Goal: Task Accomplishment & Management: Complete application form

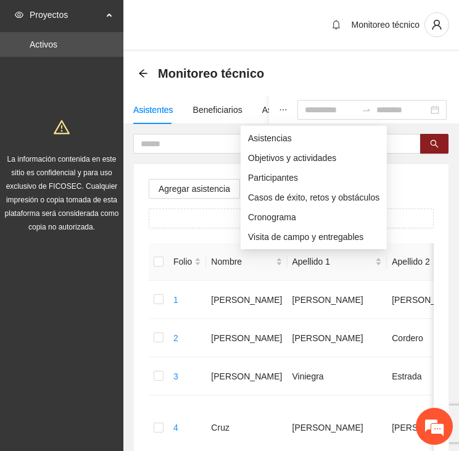
click at [279, 106] on icon "ellipsis" at bounding box center [283, 110] width 9 height 9
click at [279, 107] on icon "ellipsis" at bounding box center [283, 110] width 9 height 9
click at [256, 132] on span "Asistencias" at bounding box center [314, 139] width 132 height 14
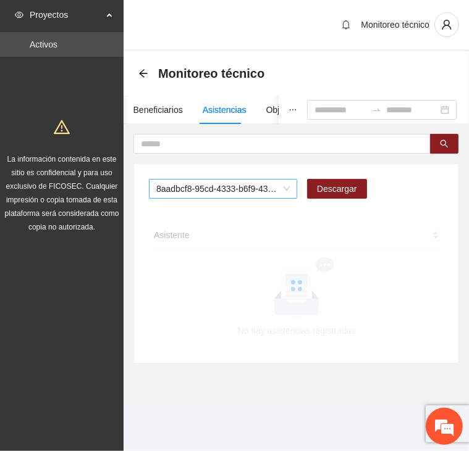
drag, startPoint x: 256, startPoint y: 132, endPoint x: 263, endPoint y: 192, distance: 60.3
click at [263, 192] on span "8aadbcf8-95cd-4333-b6f9-4314c3142350" at bounding box center [222, 189] width 133 height 19
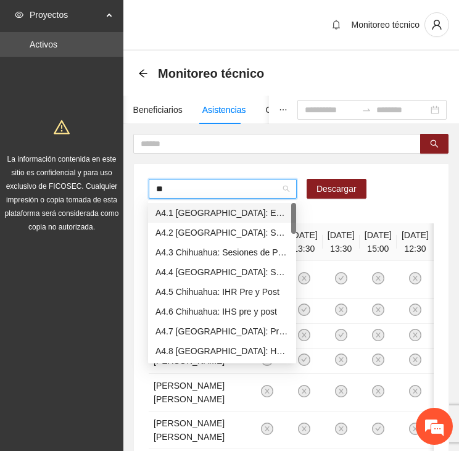
type input "***"
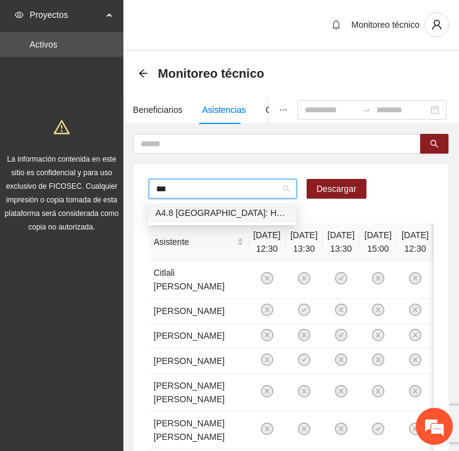
click at [206, 188] on input "***" at bounding box center [218, 189] width 125 height 19
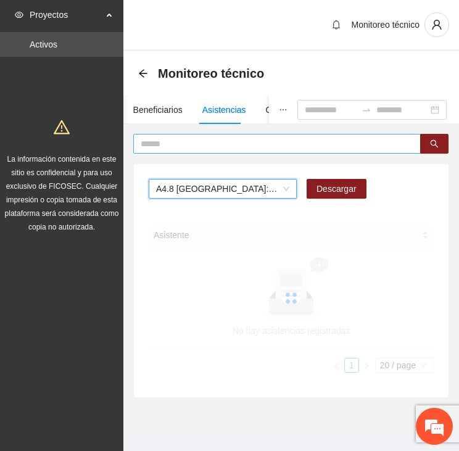
click at [186, 144] on input "text" at bounding box center [272, 144] width 263 height 14
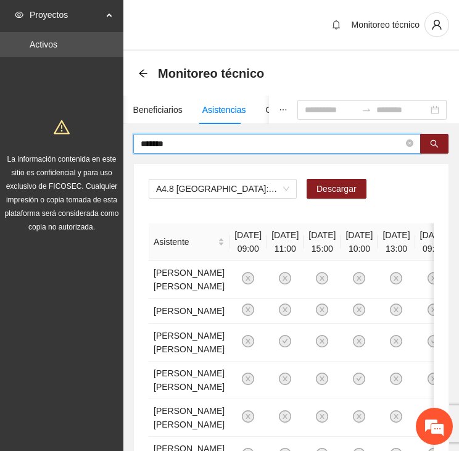
type input "*******"
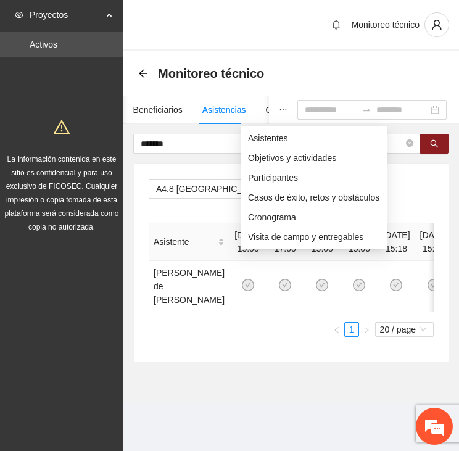
click at [279, 106] on icon "ellipsis" at bounding box center [283, 110] width 9 height 9
click at [259, 134] on span "Asistentes" at bounding box center [314, 139] width 132 height 14
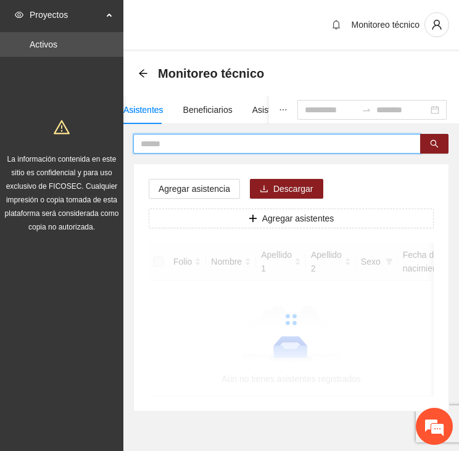
drag, startPoint x: 259, startPoint y: 134, endPoint x: 198, endPoint y: 143, distance: 61.7
click at [198, 143] on input "text" at bounding box center [272, 144] width 263 height 14
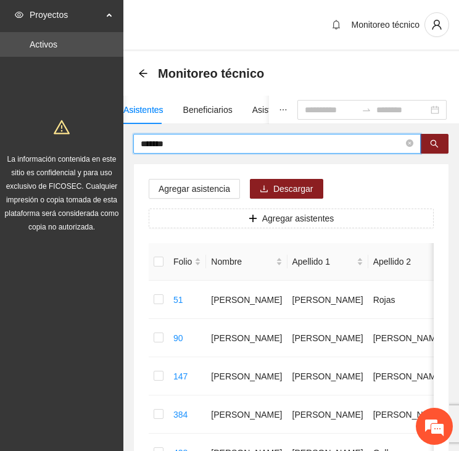
click at [77, 150] on section "Proyectos Activos La información contenida en este sitio es confidencial y para…" at bounding box center [229, 438] width 459 height 877
type input "*****"
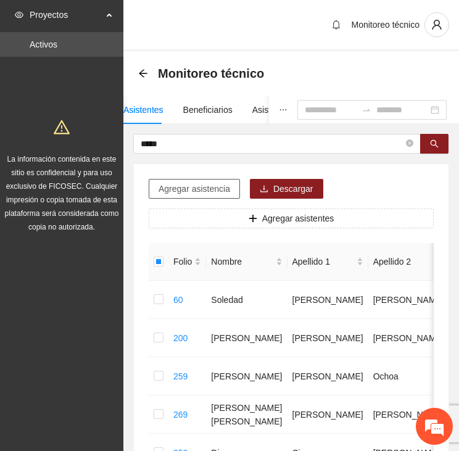
click at [199, 188] on span "Agregar asistencia" at bounding box center [195, 189] width 72 height 14
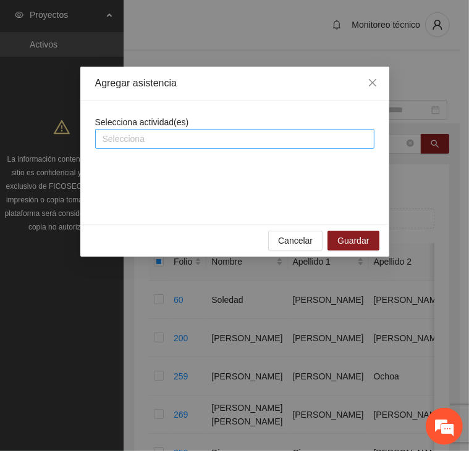
click at [173, 136] on div at bounding box center [234, 139] width 273 height 15
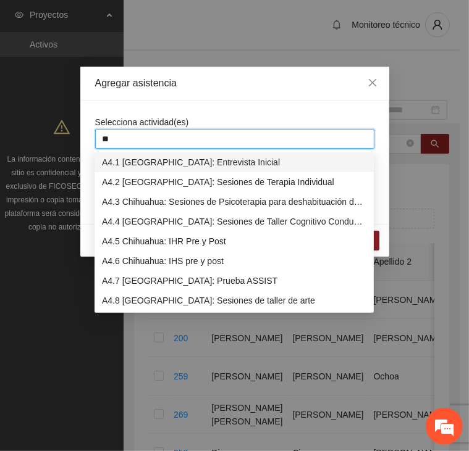
type input "***"
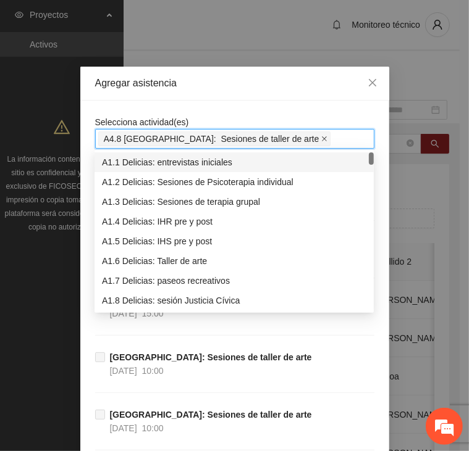
click at [321, 140] on icon "close" at bounding box center [324, 139] width 6 height 6
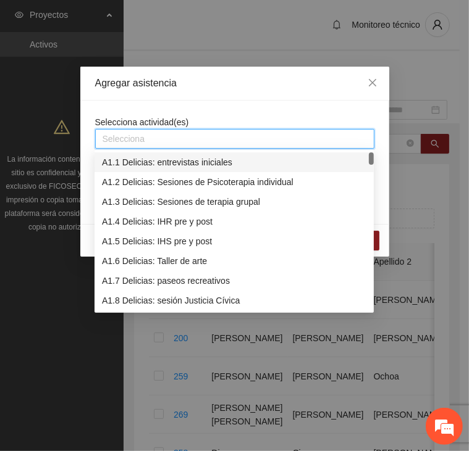
click at [132, 136] on div at bounding box center [234, 139] width 273 height 15
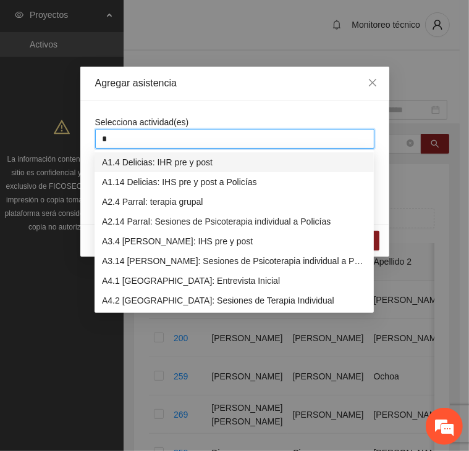
type input "**"
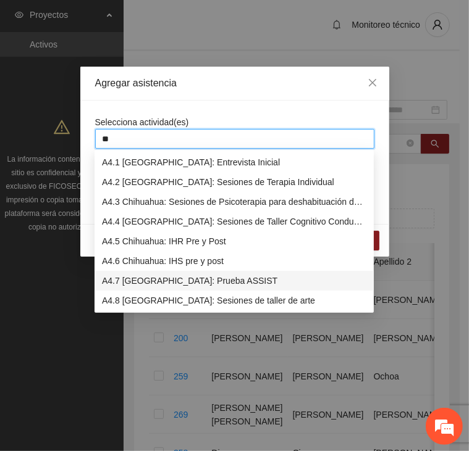
scroll to position [62, 0]
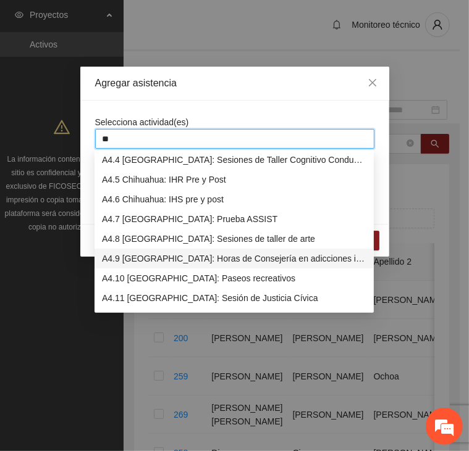
click at [153, 259] on div "A4.9 [GEOGRAPHIC_DATA]: Horas de Consejería en adicciones individual" at bounding box center [234, 259] width 264 height 14
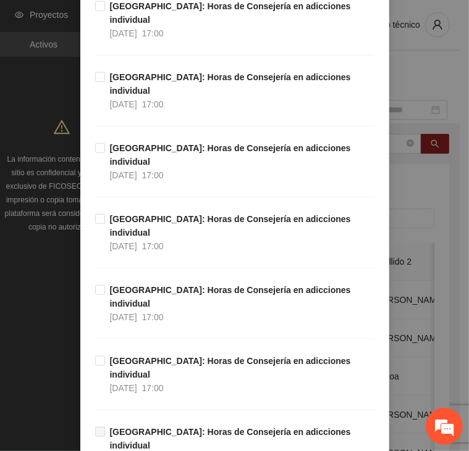
scroll to position [551, 0]
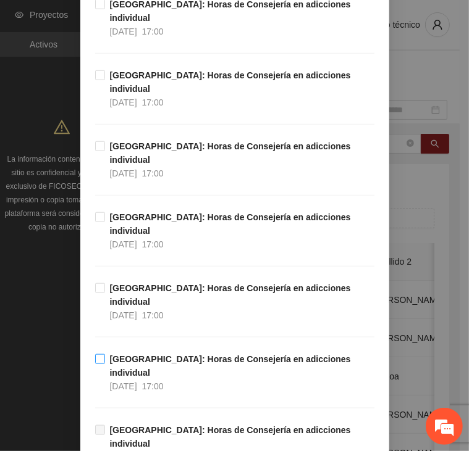
click at [294, 353] on span "[GEOGRAPHIC_DATA]: Horas de Consejería en adicciones individual [DATE] 17:00" at bounding box center [239, 373] width 269 height 41
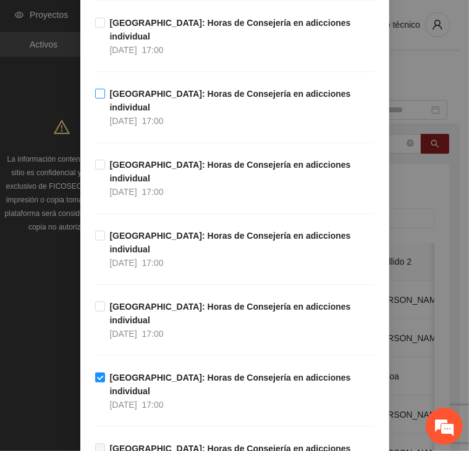
scroll to position [556, 0]
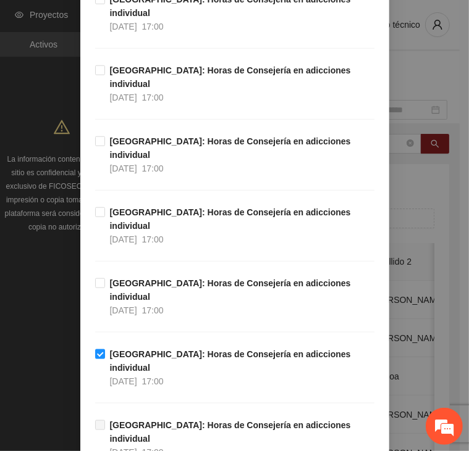
click at [166, 348] on div "[GEOGRAPHIC_DATA]: Horas de Consejería en adicciones individual [DATE] 17:00" at bounding box center [234, 383] width 279 height 71
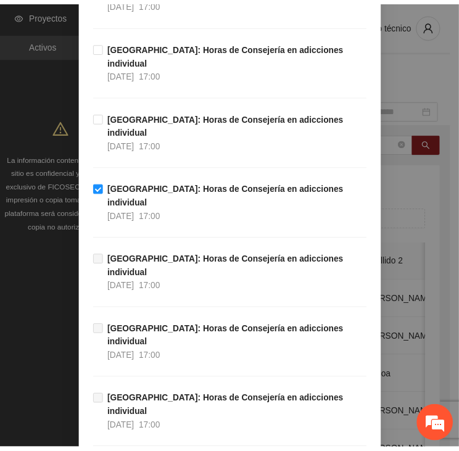
scroll to position [736, 0]
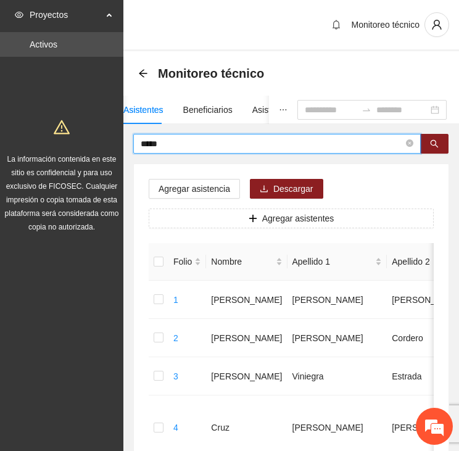
drag, startPoint x: 170, startPoint y: 144, endPoint x: 62, endPoint y: 140, distance: 108.2
type input "****"
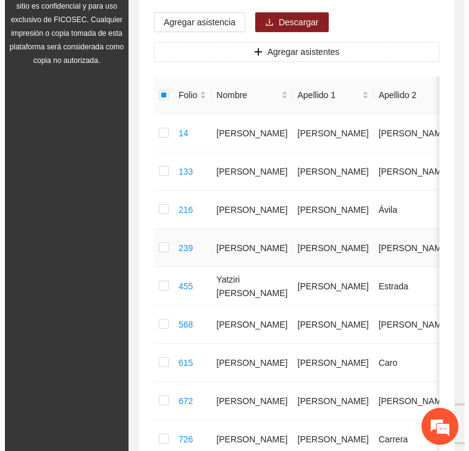
scroll to position [0, 0]
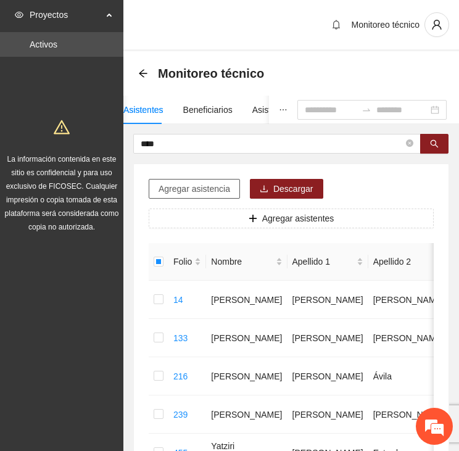
click at [188, 186] on span "Agregar asistencia" at bounding box center [195, 189] width 72 height 14
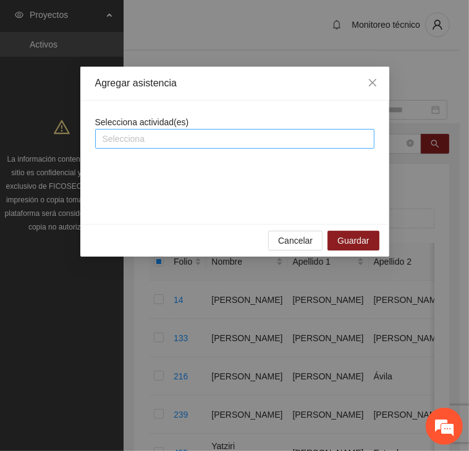
click at [177, 138] on div at bounding box center [234, 139] width 273 height 15
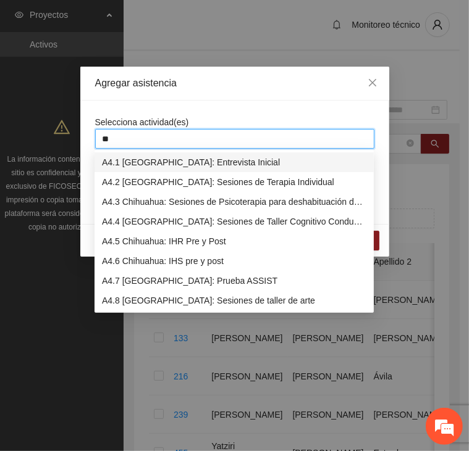
type input "***"
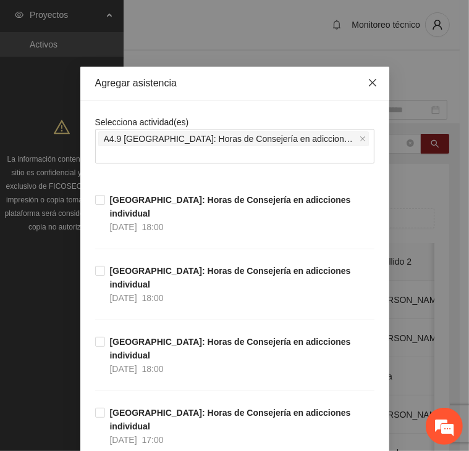
click at [369, 84] on icon "close" at bounding box center [372, 83] width 10 height 10
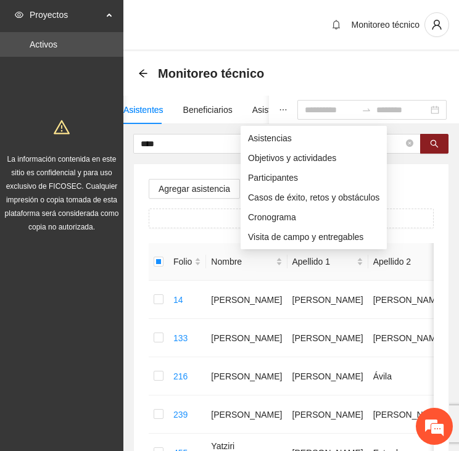
click at [279, 110] on icon "ellipsis" at bounding box center [283, 110] width 9 height 9
click at [262, 138] on span "Asistencias" at bounding box center [314, 139] width 132 height 14
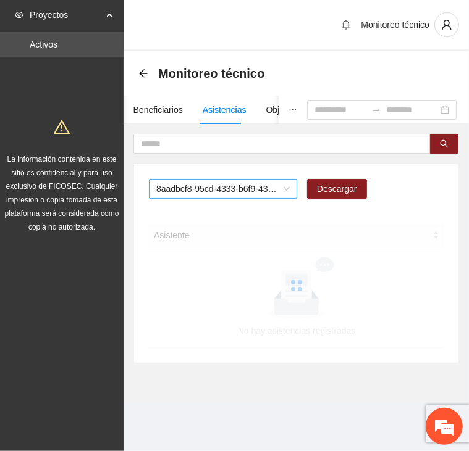
drag, startPoint x: 262, startPoint y: 138, endPoint x: 190, endPoint y: 188, distance: 87.4
click at [190, 188] on span "8aadbcf8-95cd-4333-b6f9-4314c3142350" at bounding box center [222, 189] width 133 height 19
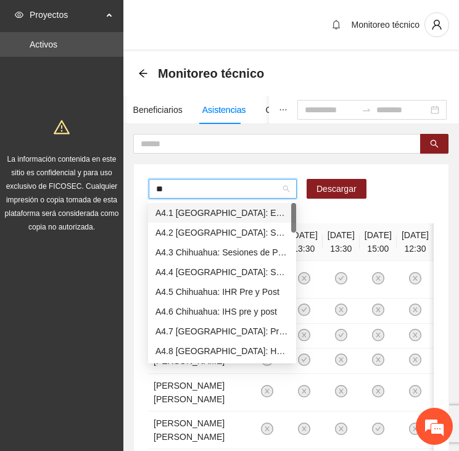
type input "***"
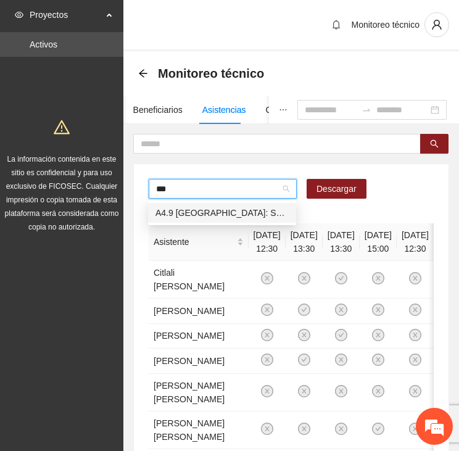
click at [216, 211] on div "A4.9 [GEOGRAPHIC_DATA]: Sesiones de taller de arte" at bounding box center [222, 213] width 133 height 14
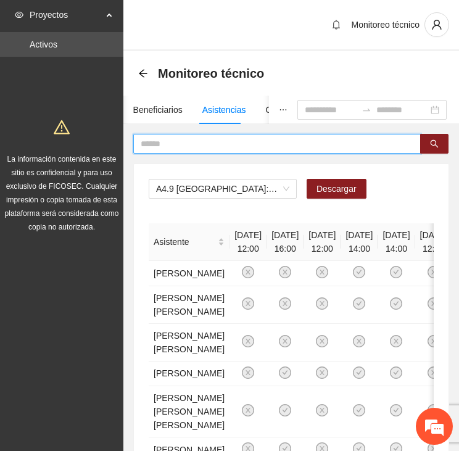
click at [165, 141] on input "text" at bounding box center [272, 144] width 263 height 14
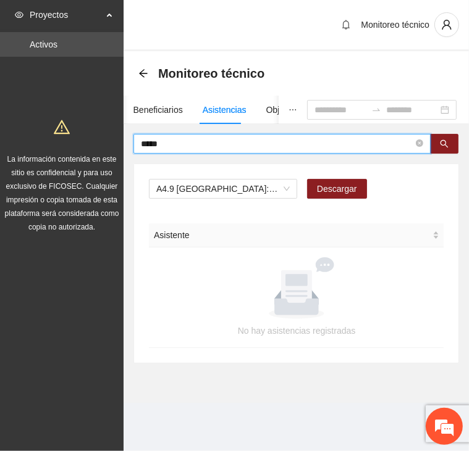
drag, startPoint x: 170, startPoint y: 145, endPoint x: 121, endPoint y: 145, distance: 49.4
click at [121, 145] on section "Proyectos Activos La información contenida en este sitio es confidencial y para…" at bounding box center [234, 225] width 469 height 451
drag, startPoint x: 186, startPoint y: 144, endPoint x: 123, endPoint y: 146, distance: 63.0
click at [123, 146] on div "******** A4.9 [GEOGRAPHIC_DATA]: Sesiones de taller de arte Descargar Asistente…" at bounding box center [295, 249] width 345 height 230
type input "*****"
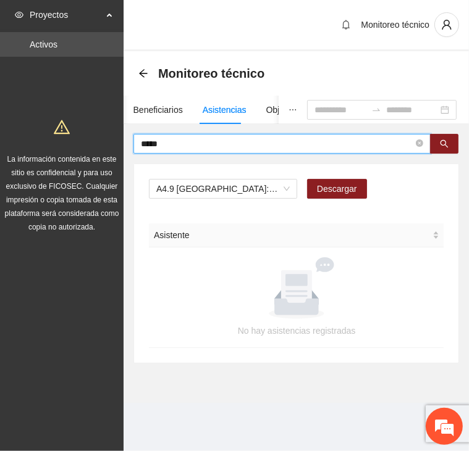
drag, startPoint x: 168, startPoint y: 143, endPoint x: 138, endPoint y: 137, distance: 30.2
click at [138, 137] on span "*****" at bounding box center [281, 144] width 297 height 20
type input "****"
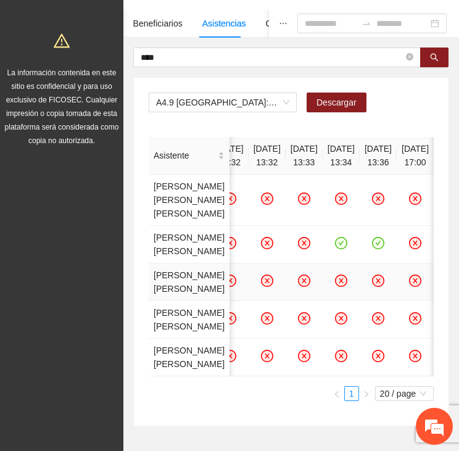
scroll to position [12, 0]
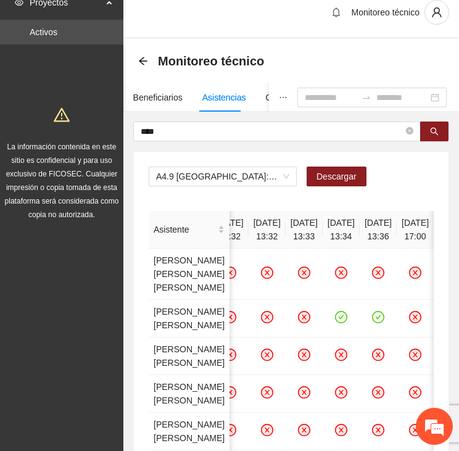
click at [269, 91] on button "button" at bounding box center [283, 97] width 28 height 28
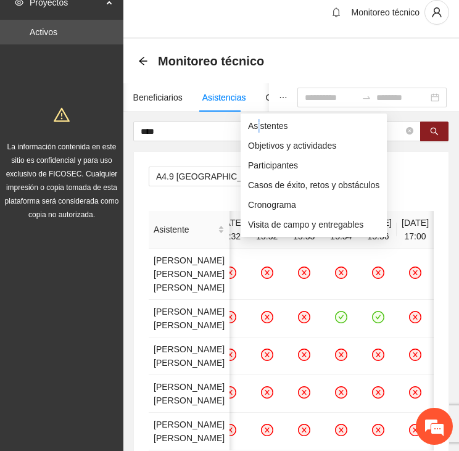
click at [259, 121] on span "Asistentes" at bounding box center [314, 126] width 132 height 14
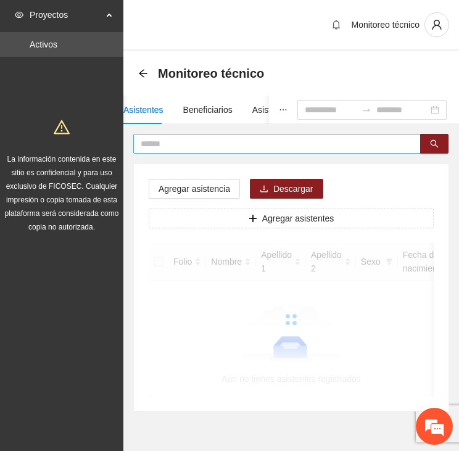
drag, startPoint x: 259, startPoint y: 121, endPoint x: 188, endPoint y: 138, distance: 73.1
click at [188, 138] on input "text" at bounding box center [272, 144] width 263 height 14
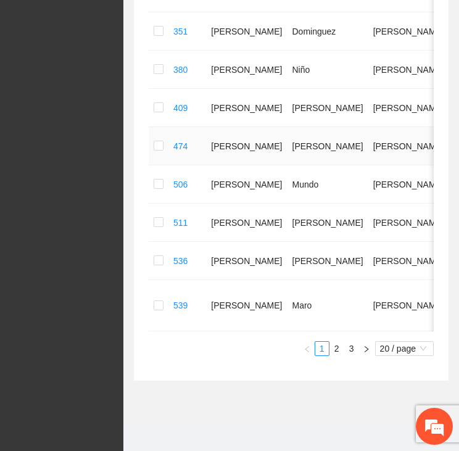
scroll to position [741, 0]
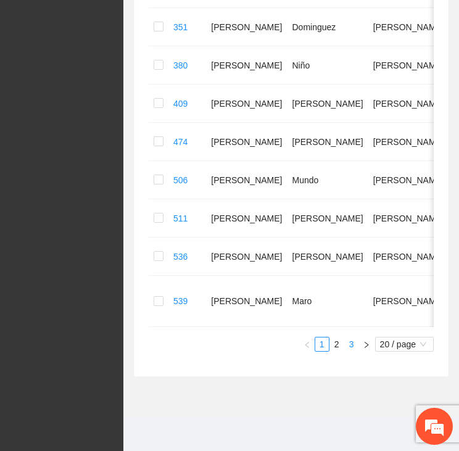
click at [346, 351] on link "3" at bounding box center [352, 345] width 14 height 14
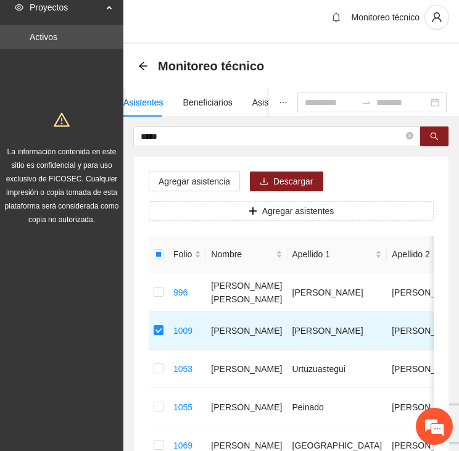
scroll to position [0, 0]
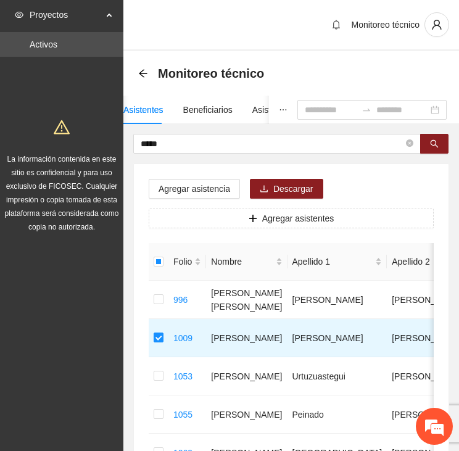
drag, startPoint x: 166, startPoint y: 142, endPoint x: 84, endPoint y: 142, distance: 82.1
click at [84, 142] on section "Proyectos Activos La información contenida en este sitio es confidencial y para…" at bounding box center [229, 298] width 459 height 596
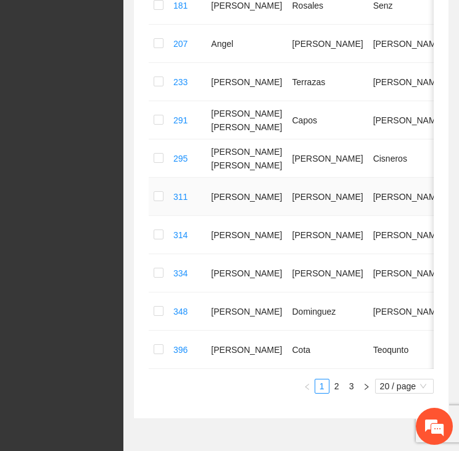
scroll to position [679, 0]
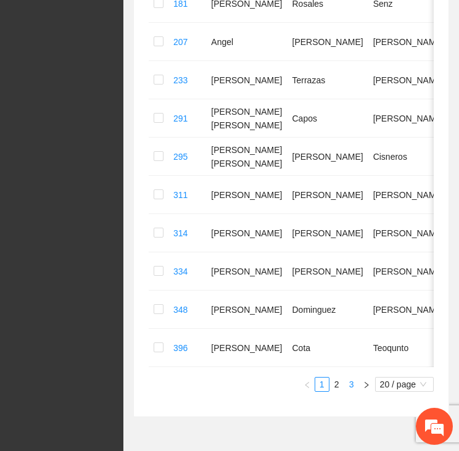
click at [345, 391] on link "3" at bounding box center [352, 385] width 14 height 14
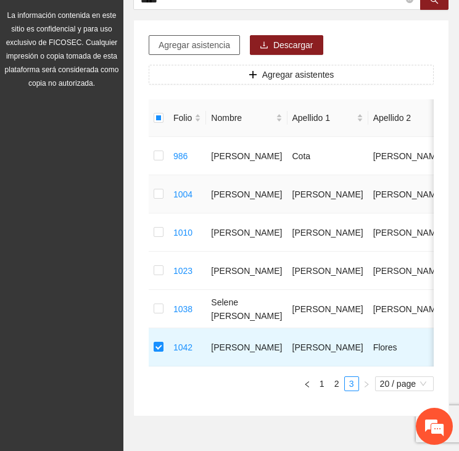
scroll to position [7, 0]
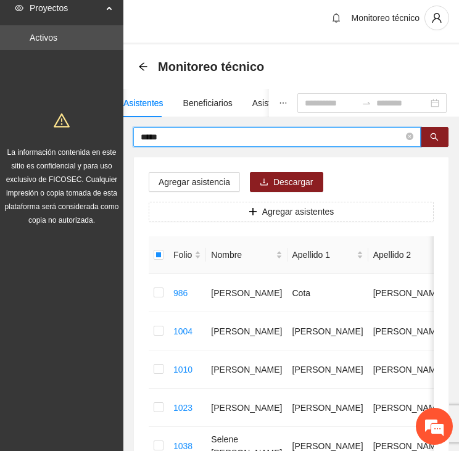
drag, startPoint x: 170, startPoint y: 132, endPoint x: 101, endPoint y: 133, distance: 68.5
click at [101, 133] on section "Proyectos Activos La información contenida en este sitio es confidencial y para…" at bounding box center [229, 310] width 459 height 635
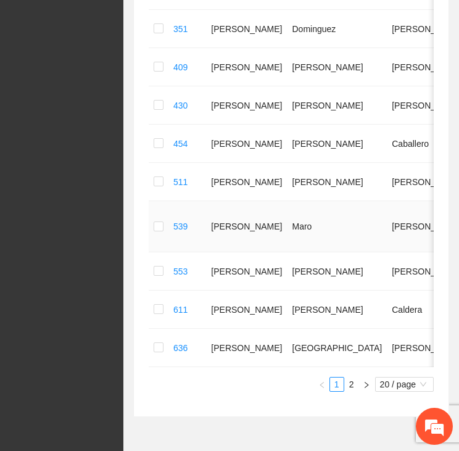
scroll to position [728, 0]
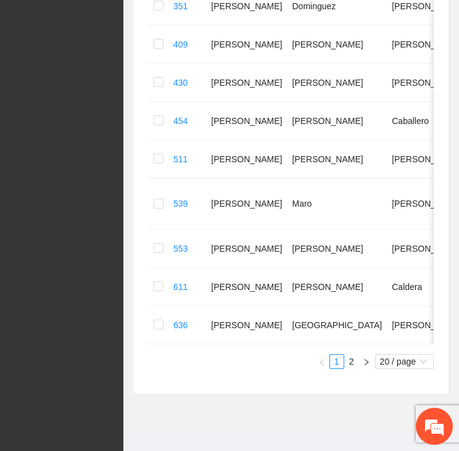
drag, startPoint x: 347, startPoint y: 345, endPoint x: 342, endPoint y: 350, distance: 7.4
click at [346, 355] on link "2" at bounding box center [352, 362] width 14 height 14
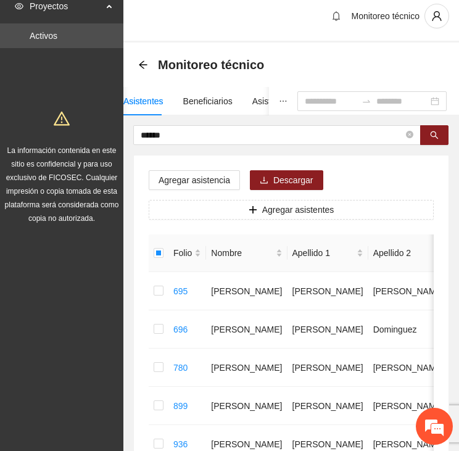
scroll to position [0, 0]
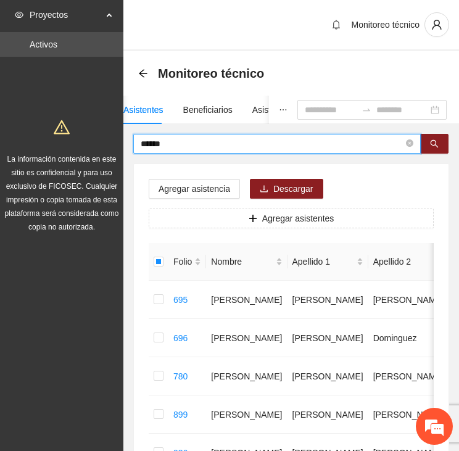
drag, startPoint x: 157, startPoint y: 141, endPoint x: 68, endPoint y: 143, distance: 88.9
click at [69, 143] on section "Proyectos Activos La información contenida en este sitio es confidencial y para…" at bounding box center [229, 413] width 459 height 826
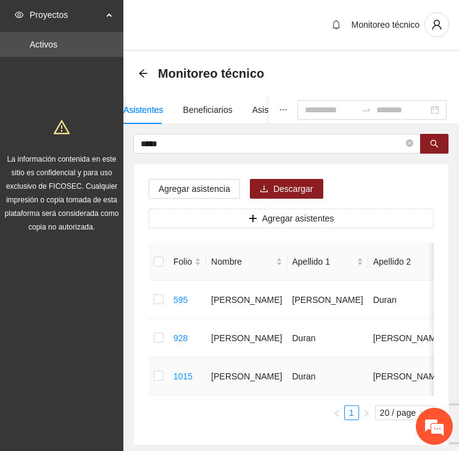
click at [152, 375] on td at bounding box center [159, 376] width 20 height 38
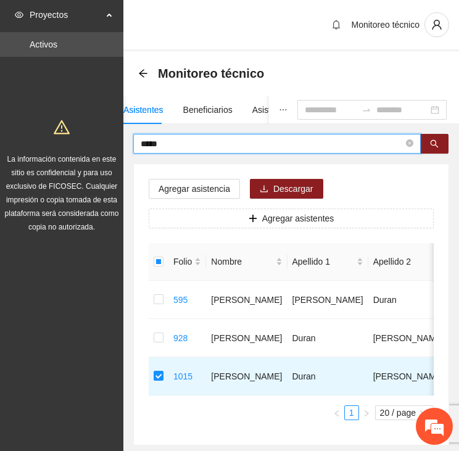
drag, startPoint x: 177, startPoint y: 148, endPoint x: 98, endPoint y: 149, distance: 79.7
click at [98, 149] on section "Proyectos Activos La información contenida en este sitio es confidencial y para…" at bounding box center [229, 260] width 459 height 520
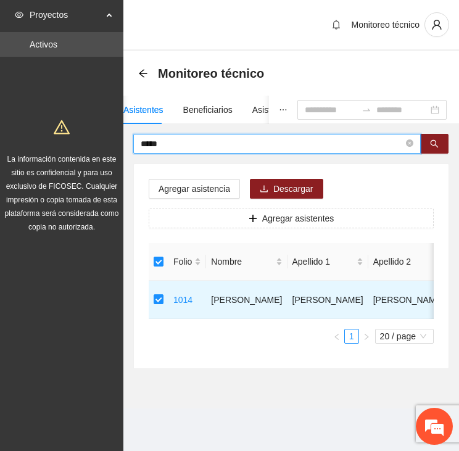
drag, startPoint x: 170, startPoint y: 144, endPoint x: 102, endPoint y: 142, distance: 67.9
click at [102, 142] on section "Proyectos Activos La información contenida en este sitio es confidencial y para…" at bounding box center [229, 225] width 459 height 451
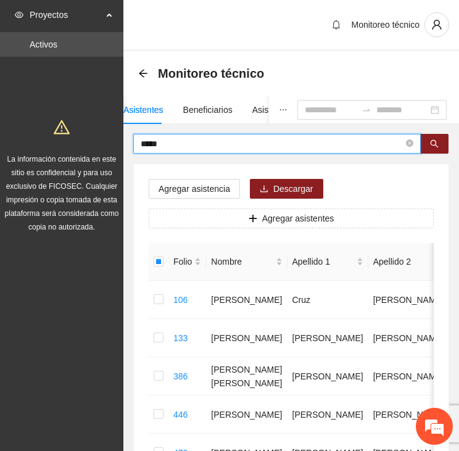
drag, startPoint x: 169, startPoint y: 148, endPoint x: 106, endPoint y: 140, distance: 63.4
click at [104, 142] on section "Proyectos Activos La información contenida en este sitio es confidencial y para…" at bounding box center [229, 413] width 459 height 826
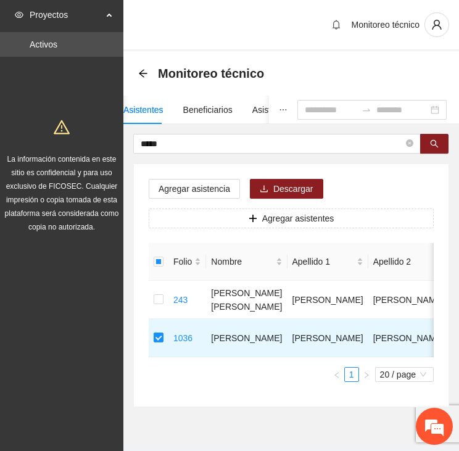
drag, startPoint x: 174, startPoint y: 146, endPoint x: 49, endPoint y: 135, distance: 125.2
click at [49, 135] on section "Proyectos Activos La información contenida en este sitio es confidencial y para…" at bounding box center [229, 241] width 459 height 482
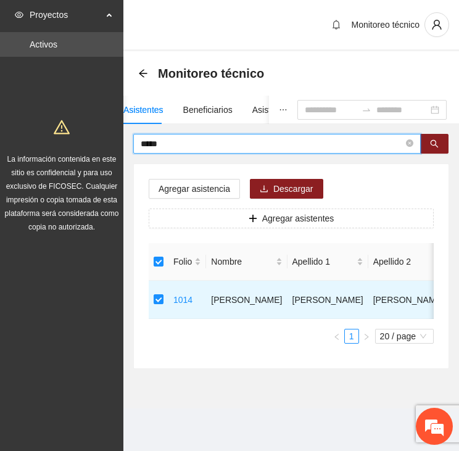
drag, startPoint x: 147, startPoint y: 148, endPoint x: 117, endPoint y: 147, distance: 29.7
click at [117, 147] on section "Proyectos Activos La información contenida en este sitio es confidencial y para…" at bounding box center [229, 225] width 459 height 451
type input "*"
type input "*****"
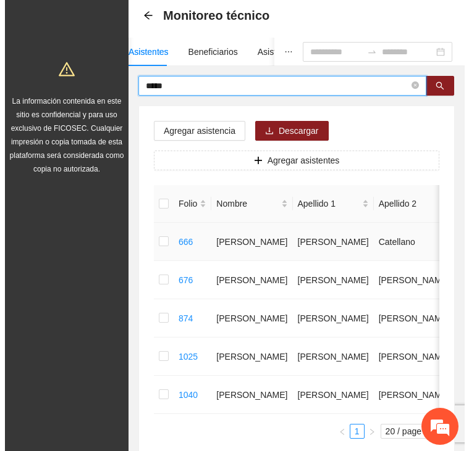
scroll to position [62, 0]
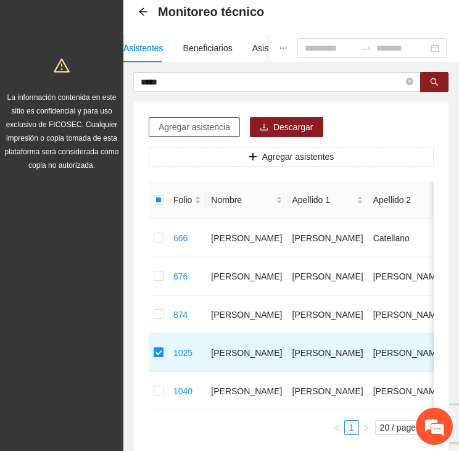
click at [187, 126] on span "Agregar asistencia" at bounding box center [195, 127] width 72 height 14
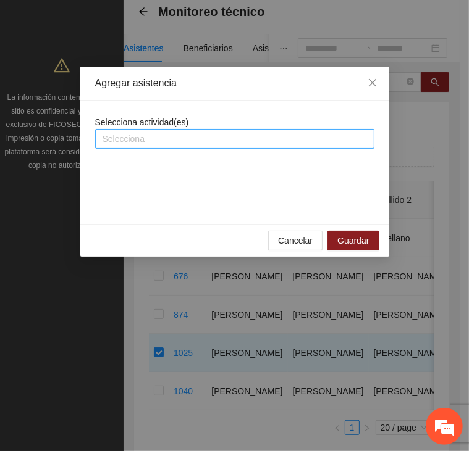
click at [154, 137] on div at bounding box center [234, 139] width 273 height 15
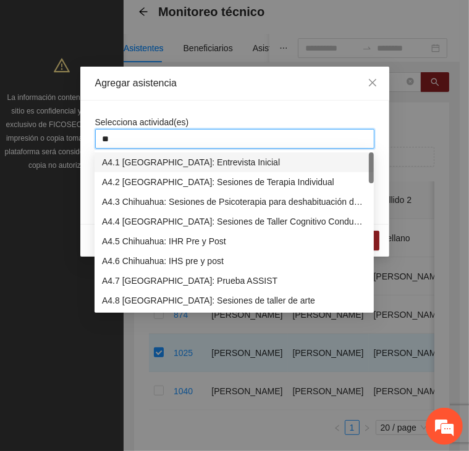
type input "***"
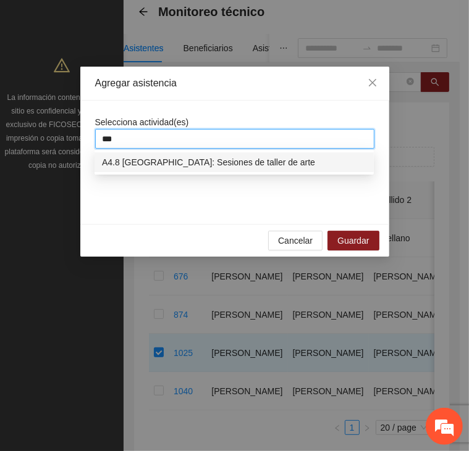
click at [169, 168] on div "A4.8 [GEOGRAPHIC_DATA]: Sesiones de taller de arte" at bounding box center [234, 163] width 264 height 14
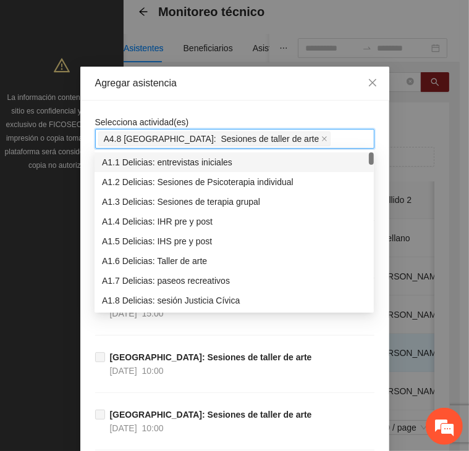
click at [248, 97] on div "Agregar asistencia" at bounding box center [234, 84] width 309 height 34
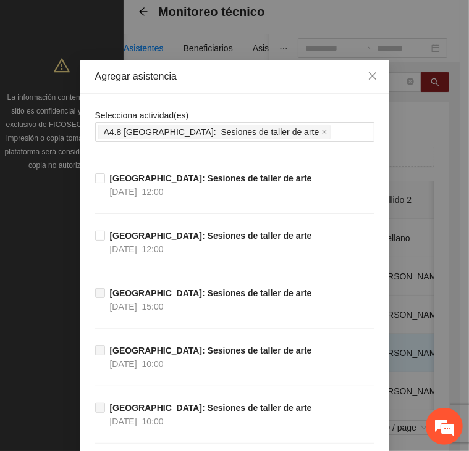
scroll to position [0, 0]
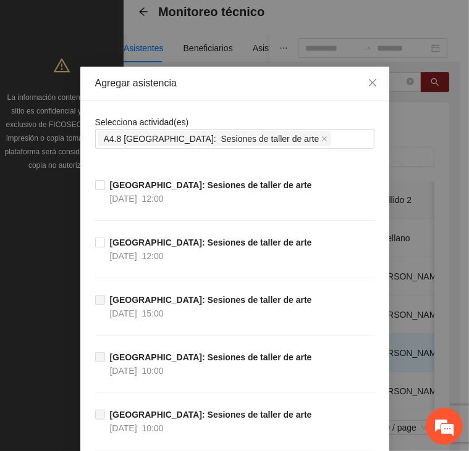
click at [42, 217] on div "Agregar asistencia Selecciona actividad(es) A4.8 [GEOGRAPHIC_DATA]: Sesiones de…" at bounding box center [234, 225] width 469 height 451
click at [367, 83] on icon "close" at bounding box center [372, 83] width 10 height 10
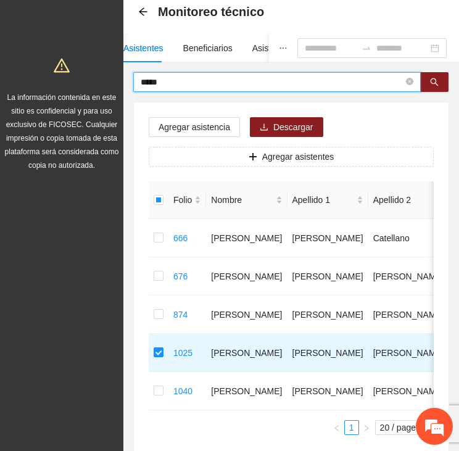
click at [121, 78] on section "Proyectos Activos La información contenida en este sitio es confidencial y para…" at bounding box center [229, 236] width 459 height 596
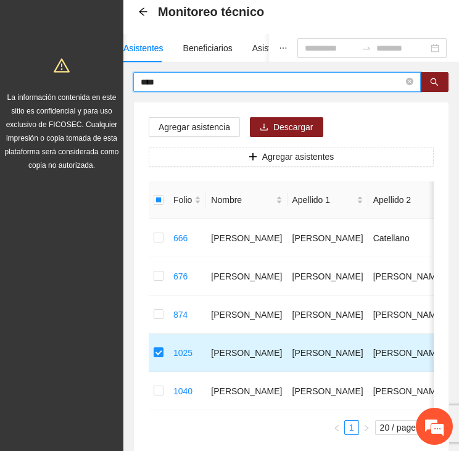
type input "****"
click at [162, 353] on td at bounding box center [159, 353] width 20 height 38
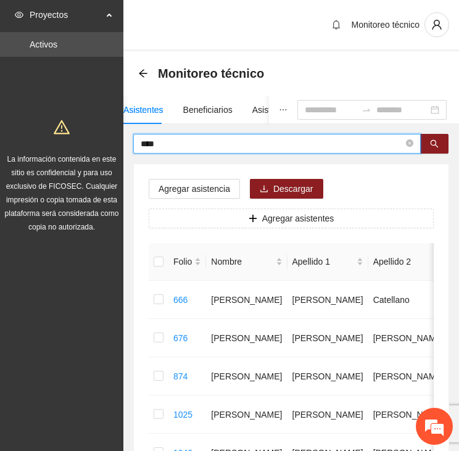
drag, startPoint x: 173, startPoint y: 143, endPoint x: 114, endPoint y: 138, distance: 60.0
click at [114, 138] on section "Proyectos Activos La información contenida en este sitio es confidencial y para…" at bounding box center [229, 298] width 459 height 596
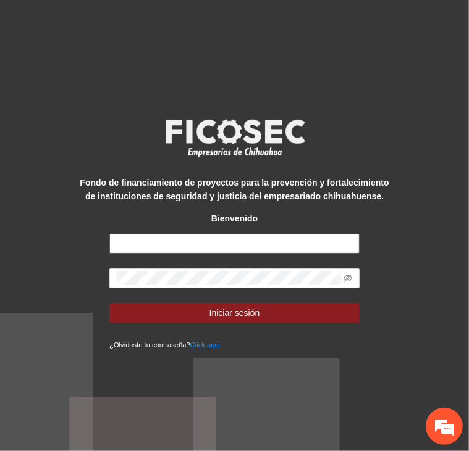
type input "**********"
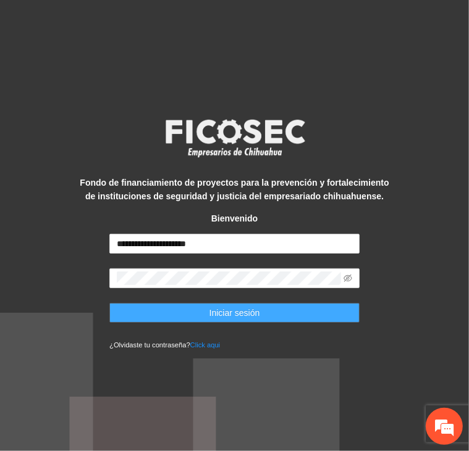
click at [199, 317] on button "Iniciar sesión" at bounding box center [234, 313] width 250 height 20
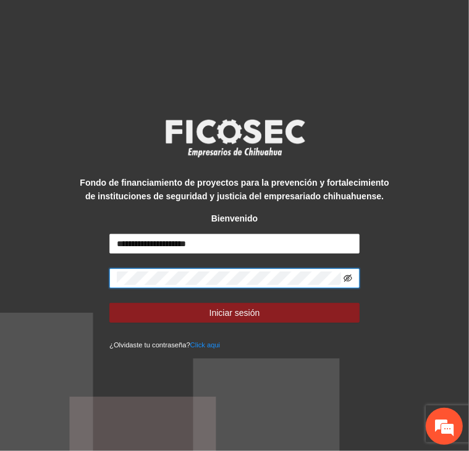
click at [350, 281] on icon "eye-invisible" at bounding box center [347, 278] width 9 height 7
click at [414, 274] on div "**********" at bounding box center [234, 225] width 469 height 451
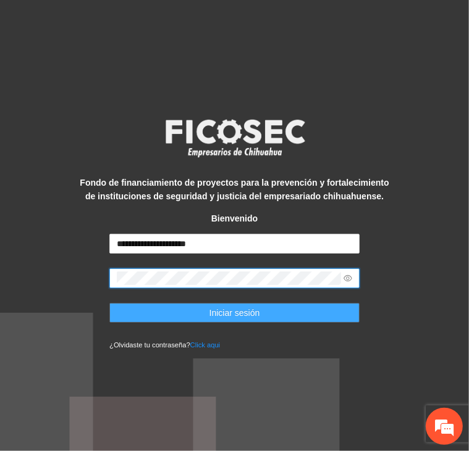
click at [353, 315] on button "Iniciar sesión" at bounding box center [234, 313] width 250 height 20
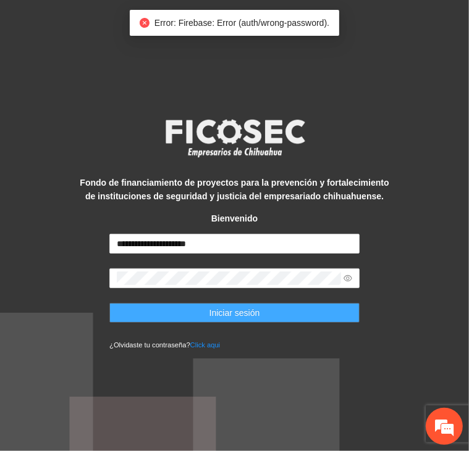
click at [304, 312] on button "Iniciar sesión" at bounding box center [234, 313] width 250 height 20
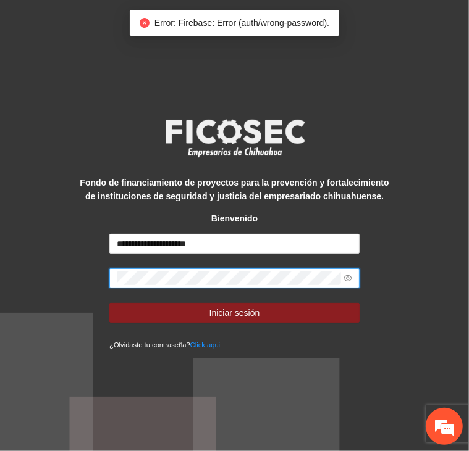
click at [95, 281] on div "**********" at bounding box center [234, 226] width 312 height 252
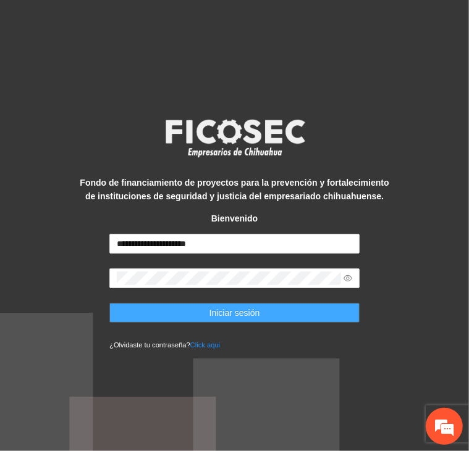
click at [122, 314] on button "Iniciar sesión" at bounding box center [234, 313] width 250 height 20
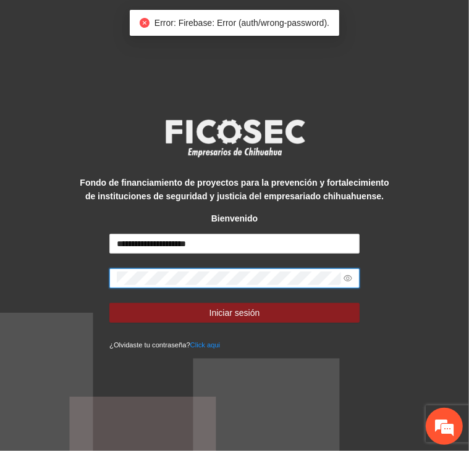
click at [104, 280] on div "**********" at bounding box center [234, 226] width 312 height 252
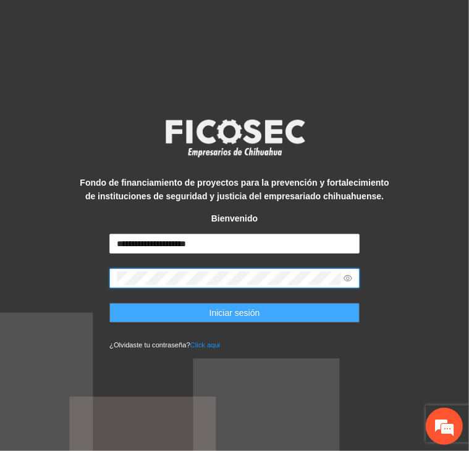
click at [348, 312] on button "Iniciar sesión" at bounding box center [234, 313] width 250 height 20
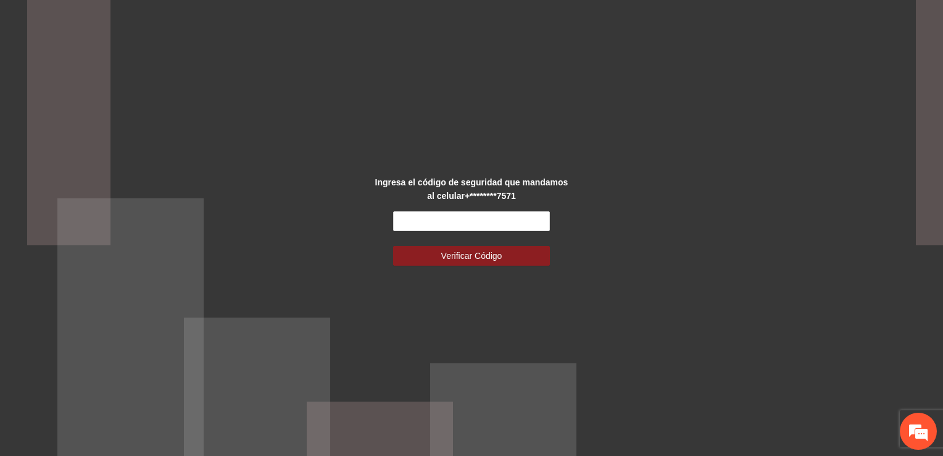
click at [658, 173] on div "Ingresa el código de seguridad que mandamos al celular +********7571 Verificar …" at bounding box center [471, 228] width 943 height 456
